Goal: Information Seeking & Learning: Learn about a topic

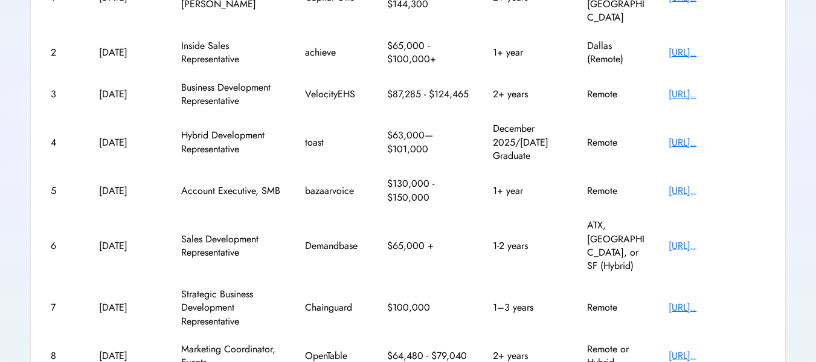
scroll to position [265, 0]
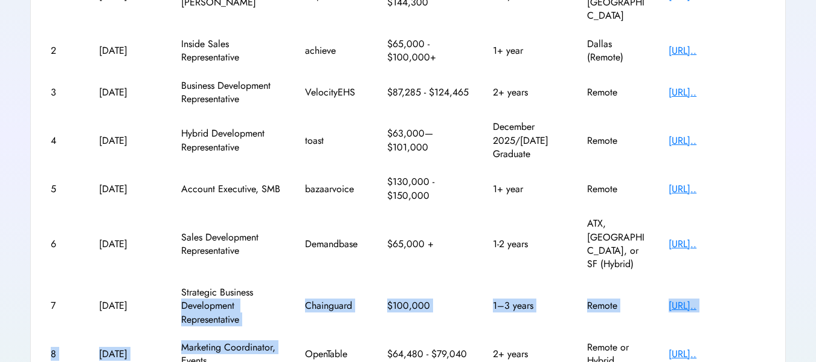
drag, startPoint x: 277, startPoint y: 281, endPoint x: 290, endPoint y: 225, distance: 57.7
click at [290, 225] on div "Sr # Date Added Job Title Company Salary Experience Location Job Application 1 …" at bounding box center [407, 199] width 725 height 518
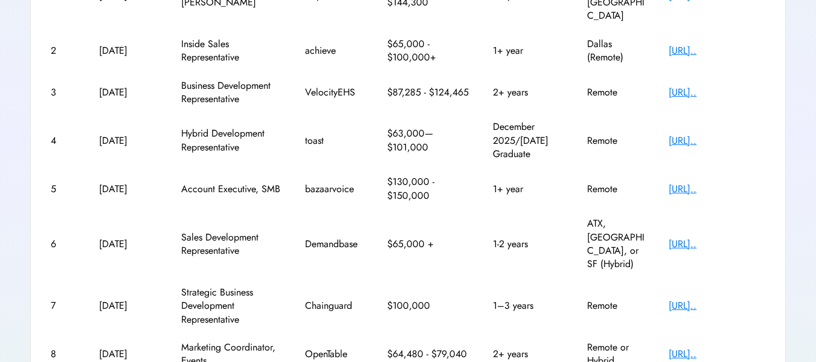
click at [810, 109] on div "**********" at bounding box center [408, 156] width 816 height 706
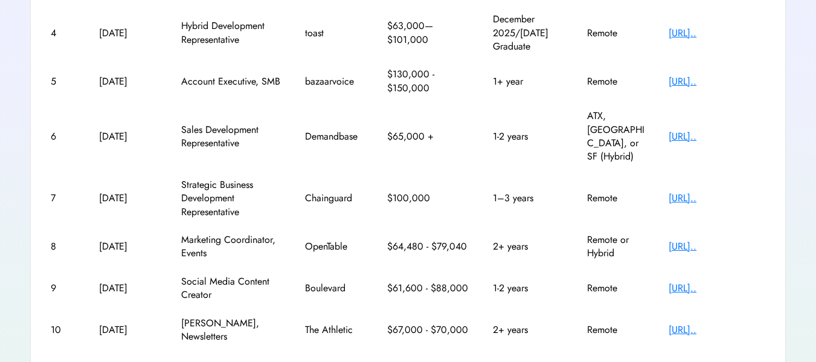
scroll to position [374, 0]
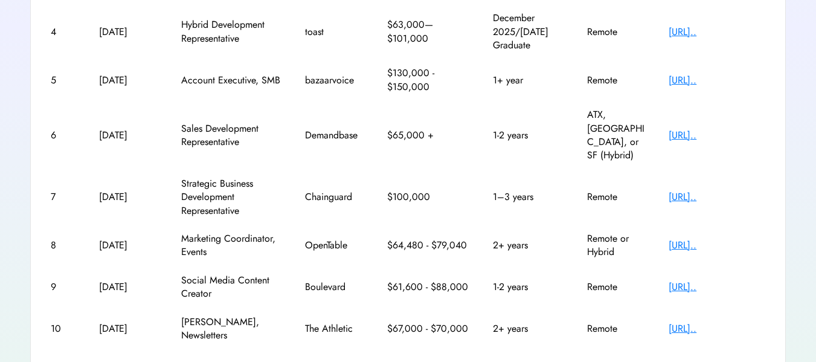
click at [765, 289] on div "Sr # Date Added Job Title Company Salary Experience Location Job Application 1 …" at bounding box center [407, 102] width 725 height 540
click at [764, 359] on text "chevron_right" at bounding box center [764, 365] width 12 height 12
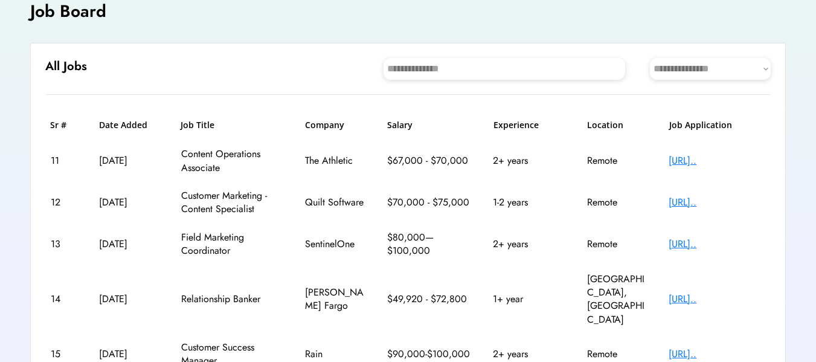
scroll to position [77, 0]
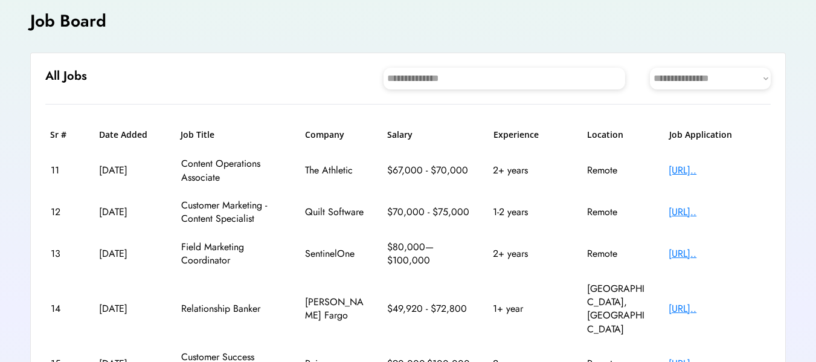
click at [764, 295] on div "14 [DATE] Relationship Banker [PERSON_NAME] Fargo $49,920 - $72,800 1+ year [GE…" at bounding box center [407, 309] width 725 height 69
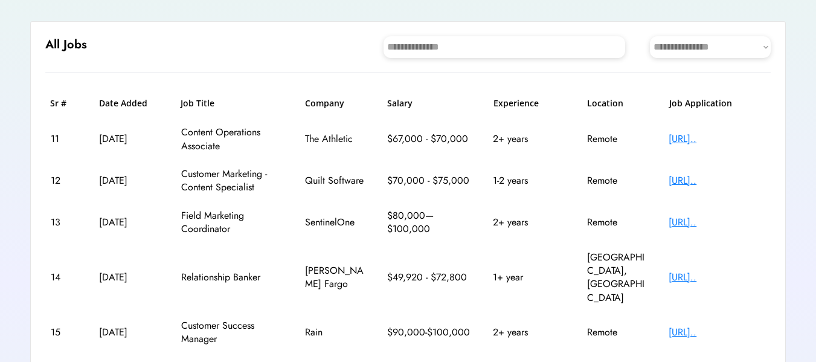
scroll to position [109, 0]
click at [706, 176] on div "[URL].." at bounding box center [716, 179] width 97 height 13
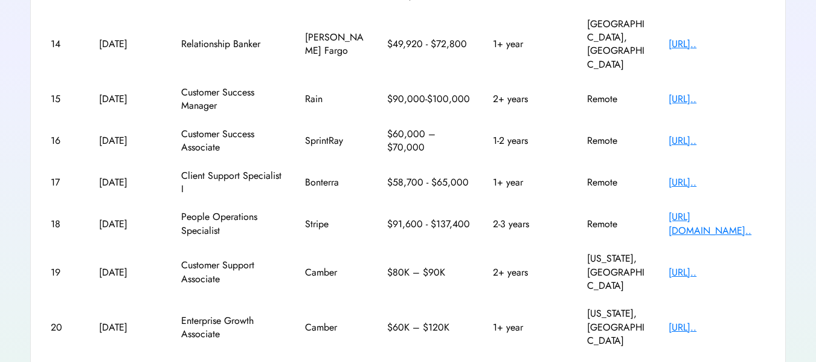
scroll to position [347, 0]
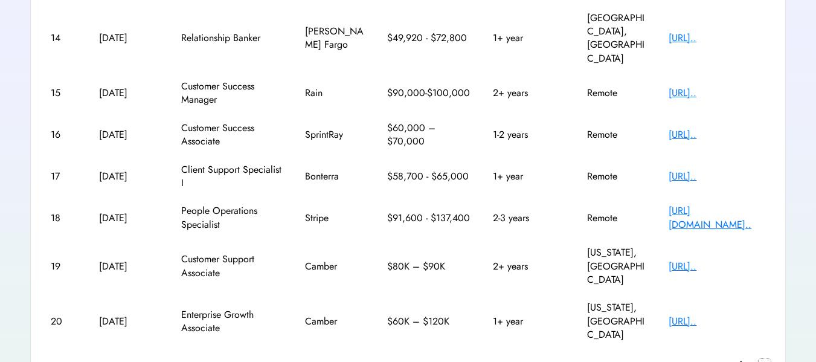
click at [762, 359] on text "chevron_right" at bounding box center [764, 365] width 12 height 12
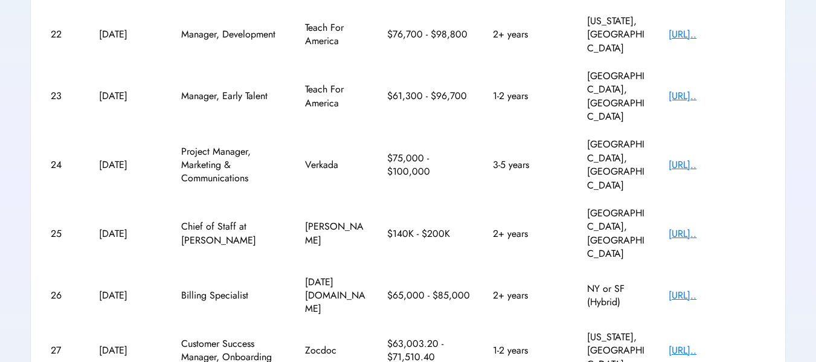
scroll to position [374, 0]
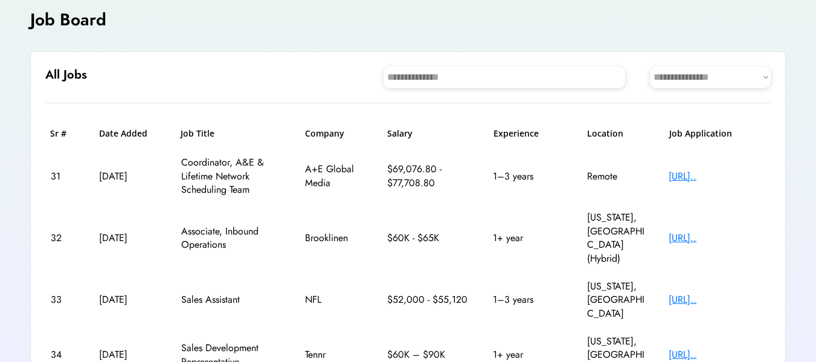
scroll to position [83, 0]
